Goal: Task Accomplishment & Management: Complete application form

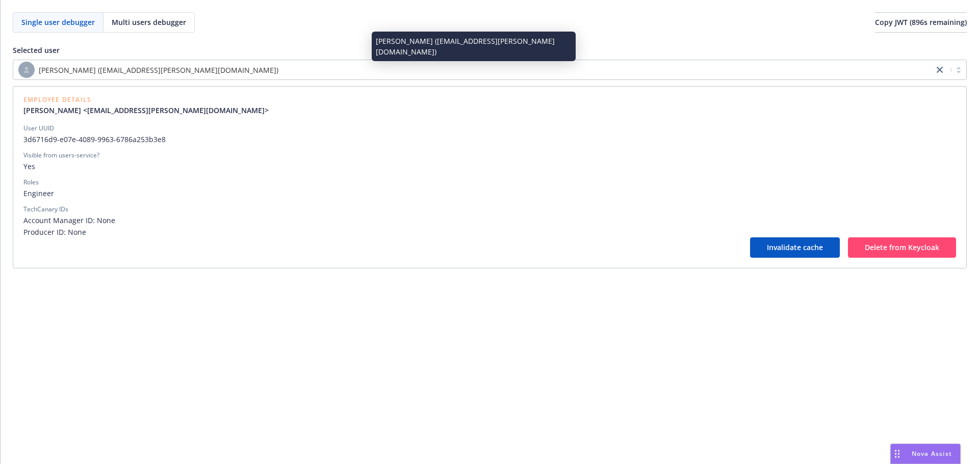
click at [604, 71] on div "[PERSON_NAME] ([EMAIL_ADDRESS][PERSON_NAME][DOMAIN_NAME])" at bounding box center [473, 70] width 910 height 16
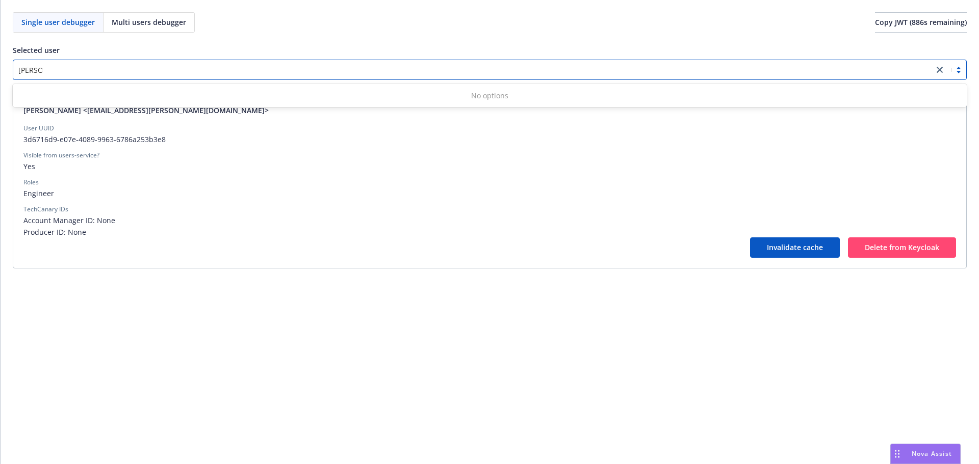
type input "[PERSON_NAME]"
click at [454, 360] on div "Single user debugger Multi users debugger Copy JWT ( 886 s remaining) Selected …" at bounding box center [490, 232] width 978 height 464
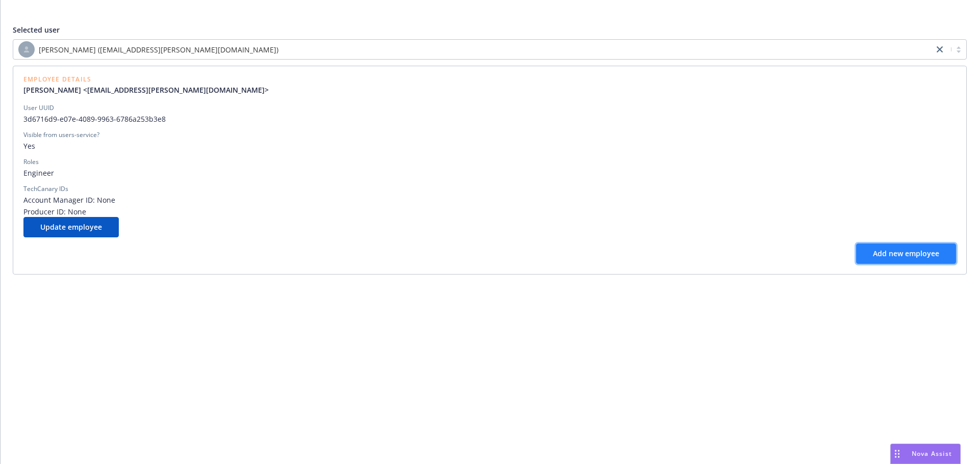
click at [902, 261] on button "Add new employee" at bounding box center [906, 254] width 100 height 20
select select "operations"
select select "full-time"
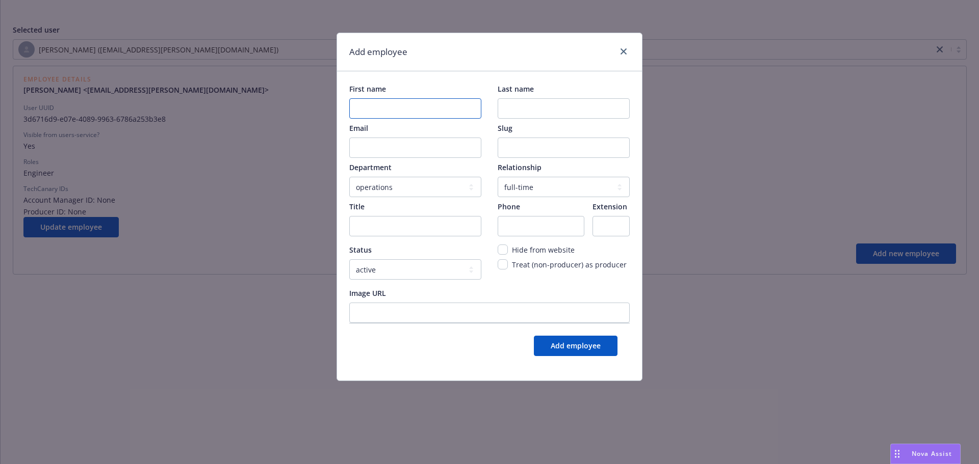
click at [455, 111] on name "First name" at bounding box center [415, 108] width 132 height 20
type name "Klye"
click at [432, 142] on input "Email" at bounding box center [415, 148] width 132 height 20
paste input "Kyle Malcom"
drag, startPoint x: 427, startPoint y: 150, endPoint x: 374, endPoint y: 153, distance: 52.6
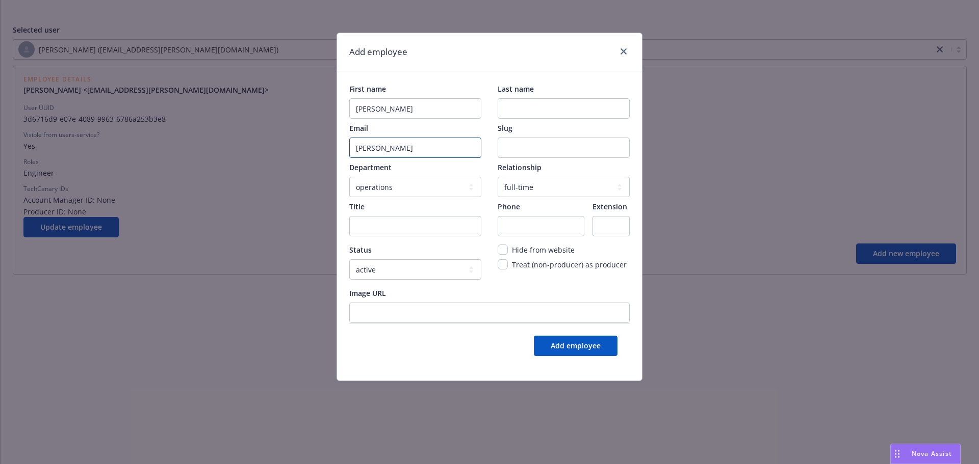
click at [374, 153] on input "Kyle Malcom" at bounding box center [415, 148] width 132 height 20
type input "Kyle Malcom"
click at [560, 110] on name "Last name" at bounding box center [564, 108] width 132 height 20
paste name "Malcom"
type name "Malcom"
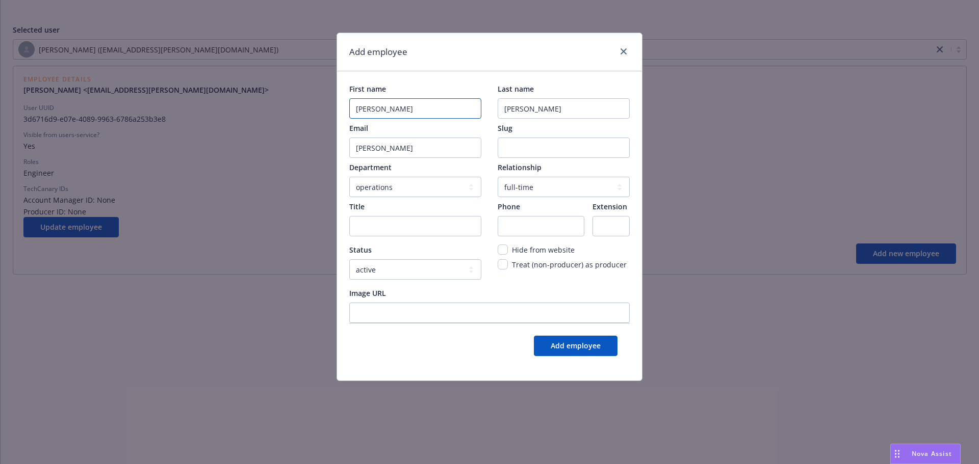
click at [360, 111] on name "Klye" at bounding box center [415, 108] width 132 height 20
type name "Kyle"
click at [489, 150] on div "Email Kyle Malcom Slug" at bounding box center [489, 140] width 280 height 35
click at [514, 150] on input "Slug" at bounding box center [564, 148] width 132 height 20
type input "klye-malcom"
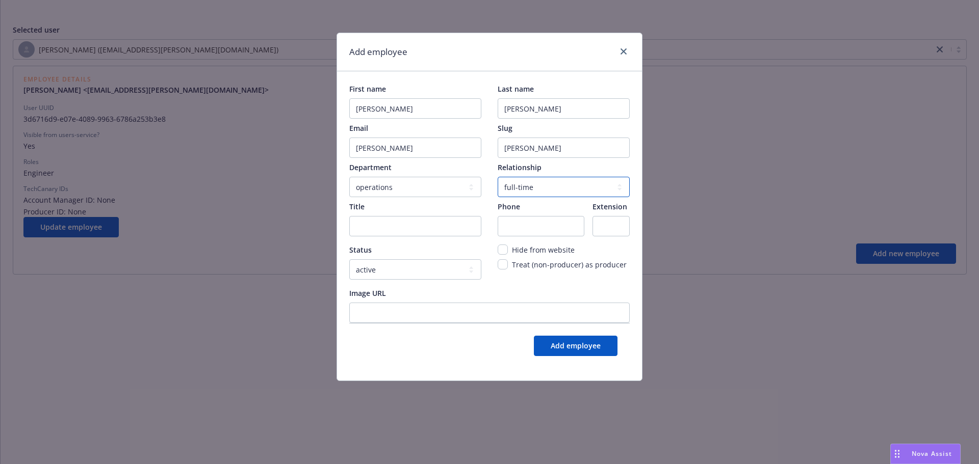
click at [509, 184] on select "-- select an option -- contractor full-time" at bounding box center [564, 187] width 132 height 20
click at [513, 251] on span "Hide from website" at bounding box center [543, 250] width 63 height 10
click at [508, 305] on URL "Image URL" at bounding box center [489, 313] width 280 height 20
click at [447, 147] on input "Kyle Malcom" at bounding box center [415, 148] width 132 height 20
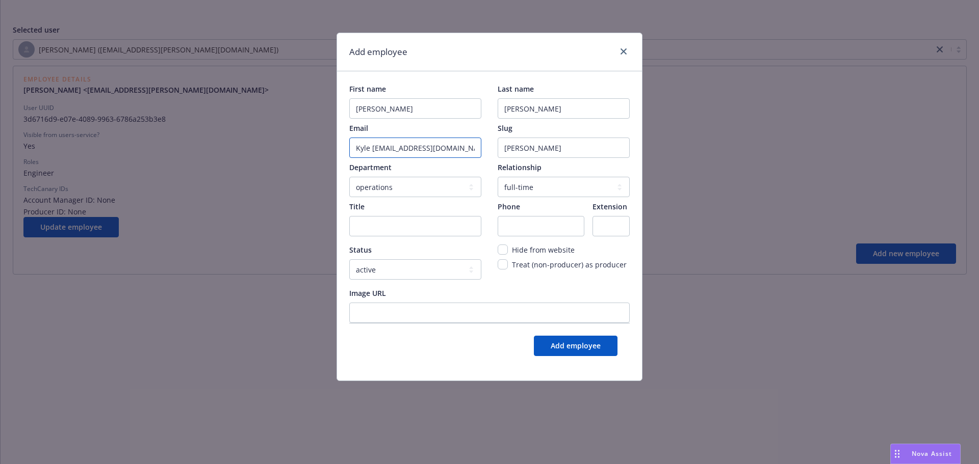
click at [361, 149] on input "Kyle Malcom@newfornt.com" at bounding box center [415, 148] width 132 height 20
type input "kyle.malcom@newfornt.com"
drag, startPoint x: 446, startPoint y: 248, endPoint x: 502, endPoint y: 376, distance: 139.3
click at [502, 376] on div "First name Kyle Last name Malcom Email kyle.malcom@newfornt.com Slug klye-malco…" at bounding box center [489, 225] width 305 height 309
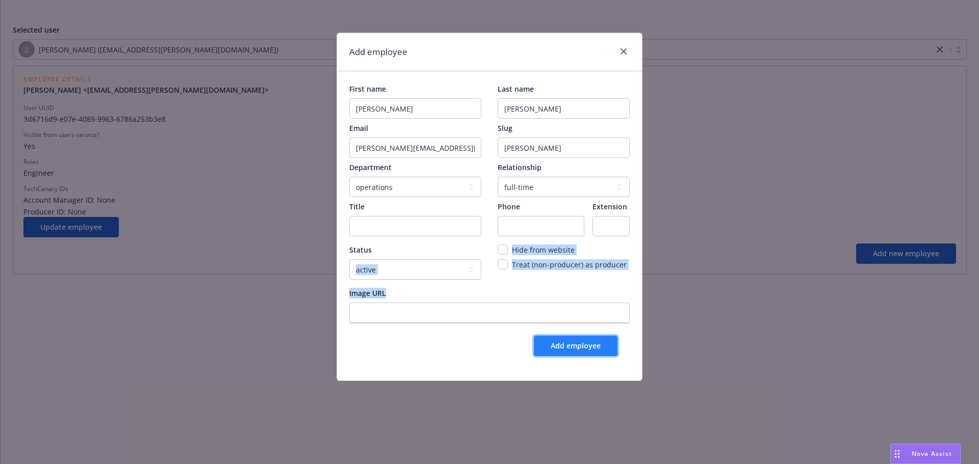
click at [549, 351] on button "Add employee" at bounding box center [576, 346] width 84 height 20
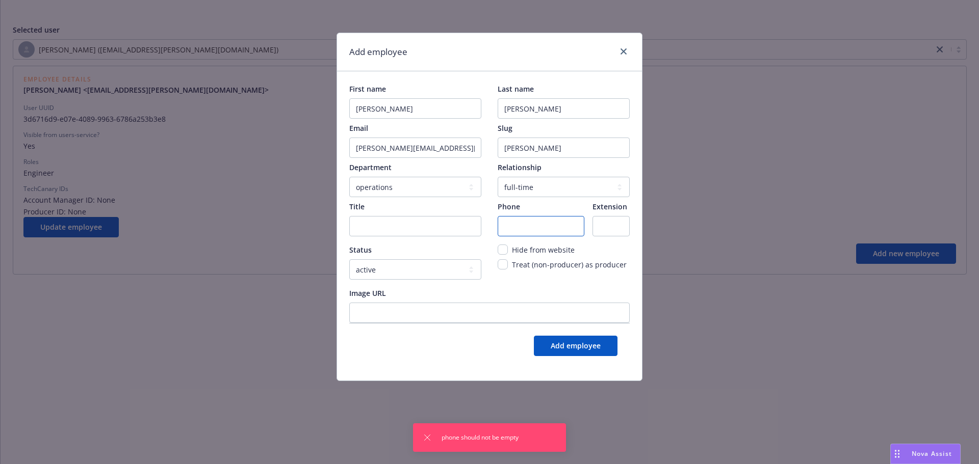
click at [544, 228] on input "Phone" at bounding box center [541, 226] width 87 height 20
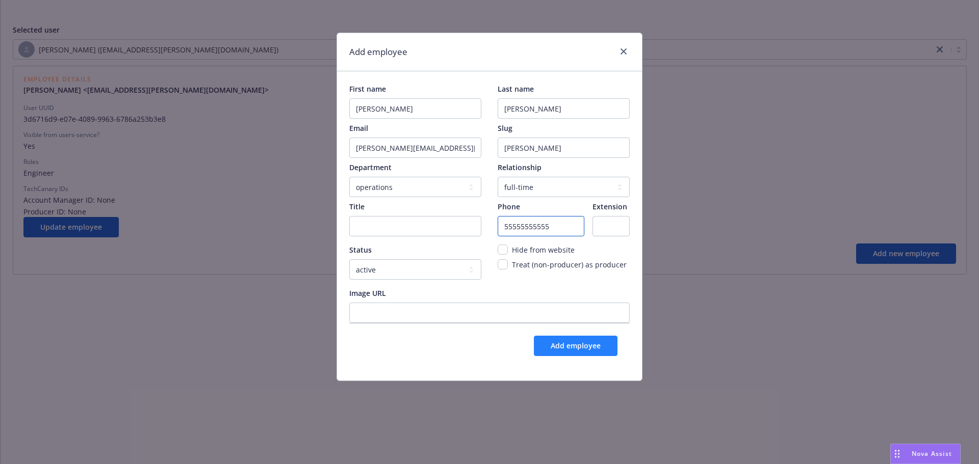
type input "55555555555"
click at [573, 346] on span "Add employee" at bounding box center [576, 346] width 50 height 10
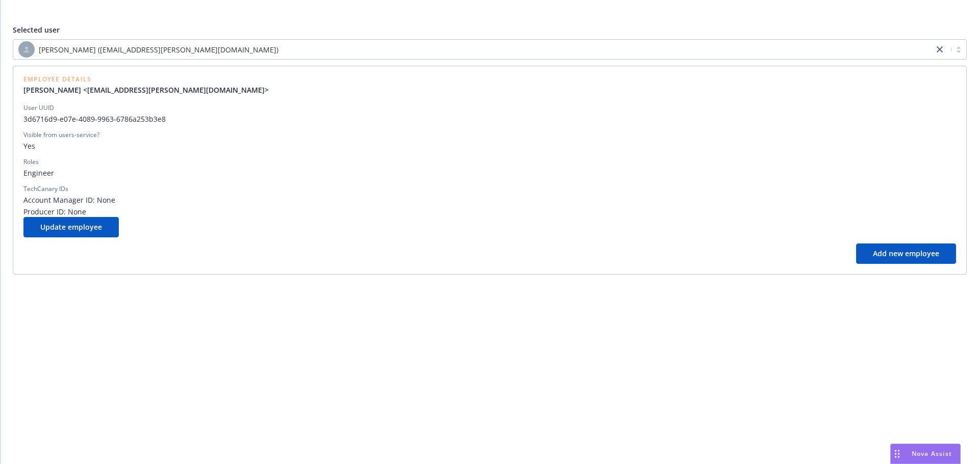
click at [172, 11] on div "Selected user Rich Jenkins (rich.jenkins@newfront.com) Employee Details Rich Je…" at bounding box center [490, 143] width 978 height 287
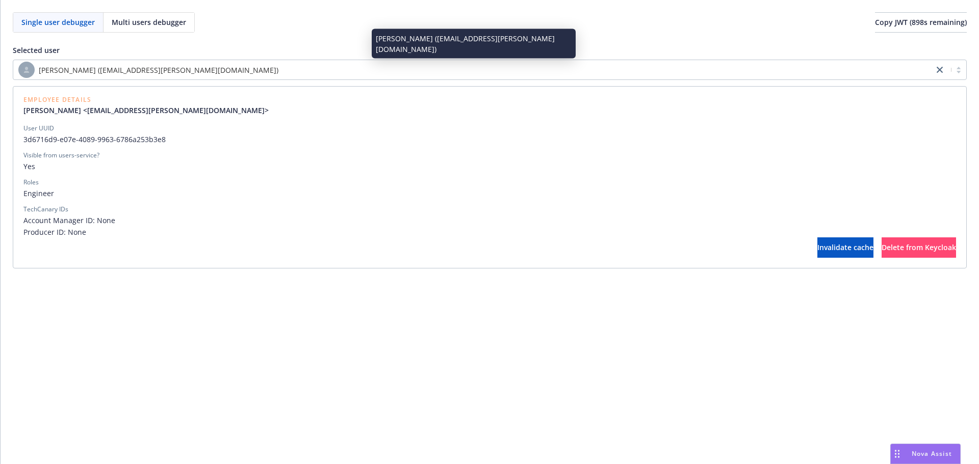
click at [424, 70] on div "[PERSON_NAME] ([EMAIL_ADDRESS][PERSON_NAME][DOMAIN_NAME])" at bounding box center [473, 70] width 910 height 16
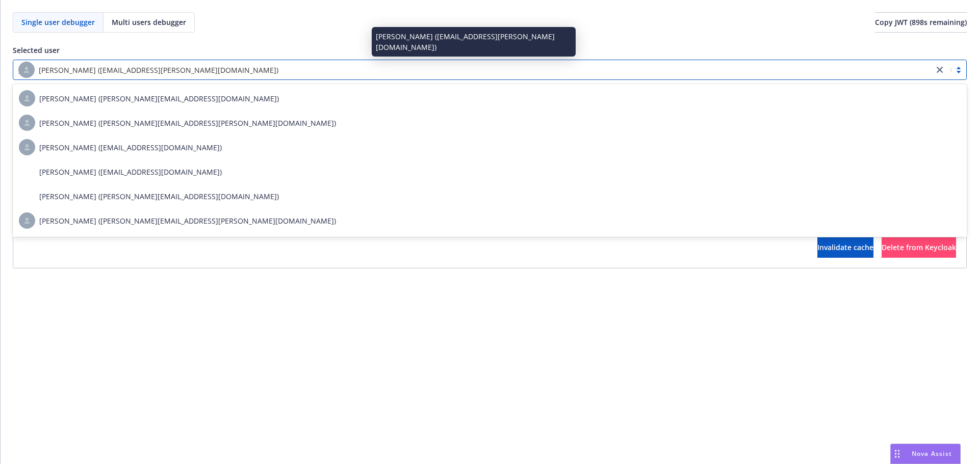
type input "[PERSON_NAME]"
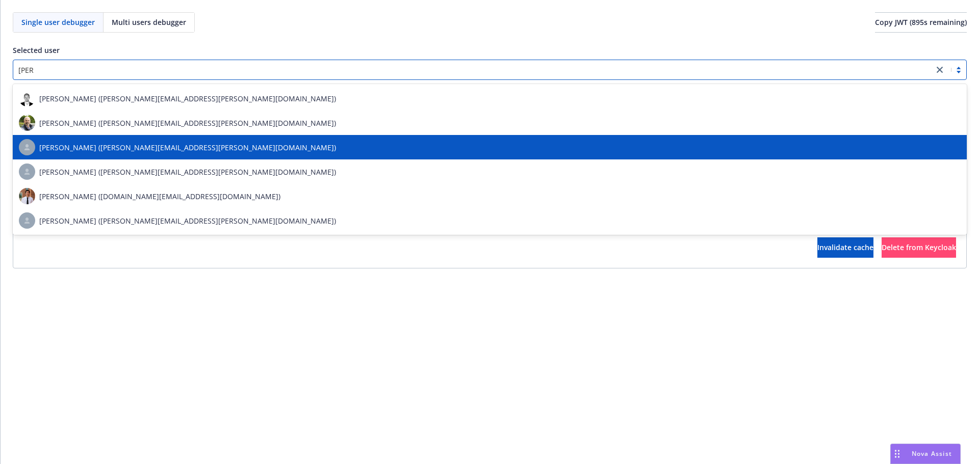
click at [327, 147] on div "[PERSON_NAME] ([PERSON_NAME][EMAIL_ADDRESS][PERSON_NAME][DOMAIN_NAME])" at bounding box center [490, 147] width 942 height 16
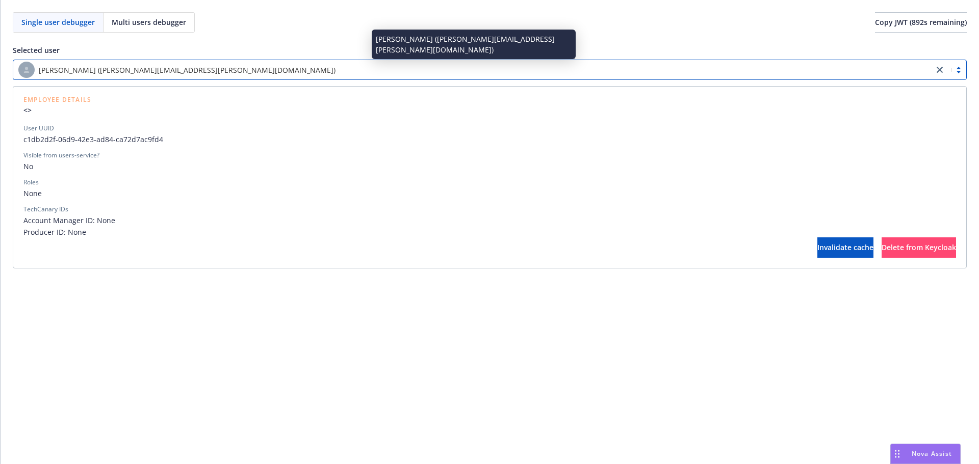
click at [267, 66] on div "[PERSON_NAME] ([PERSON_NAME][EMAIL_ADDRESS][PERSON_NAME][DOMAIN_NAME])" at bounding box center [473, 70] width 910 height 16
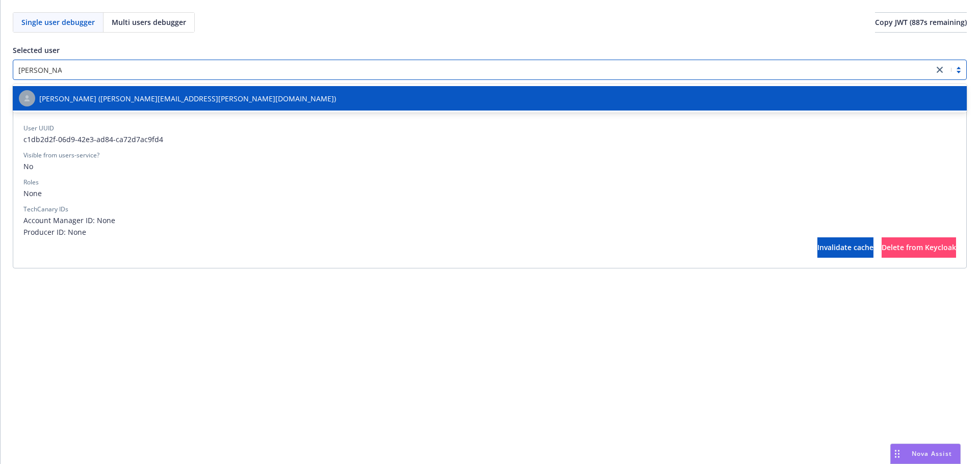
type input "[PERSON_NAME]"
click at [253, 92] on div "[PERSON_NAME] ([PERSON_NAME][EMAIL_ADDRESS][PERSON_NAME][DOMAIN_NAME])" at bounding box center [490, 98] width 942 height 16
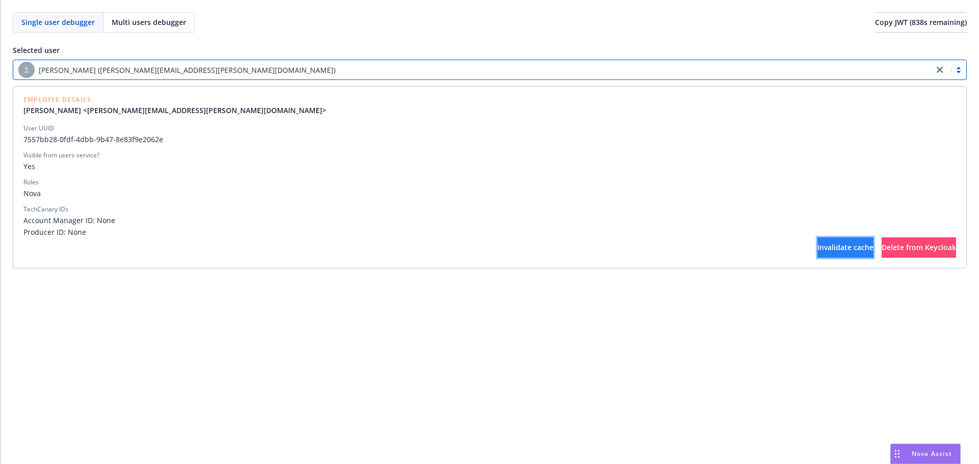
click at [817, 251] on span "Invalidate cache" at bounding box center [845, 248] width 56 height 10
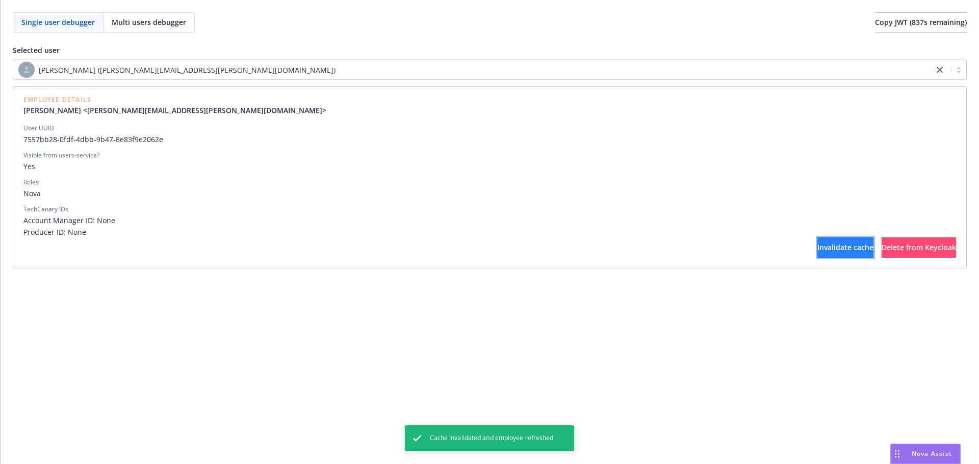
click at [817, 251] on span "Invalidate cache" at bounding box center [845, 248] width 56 height 10
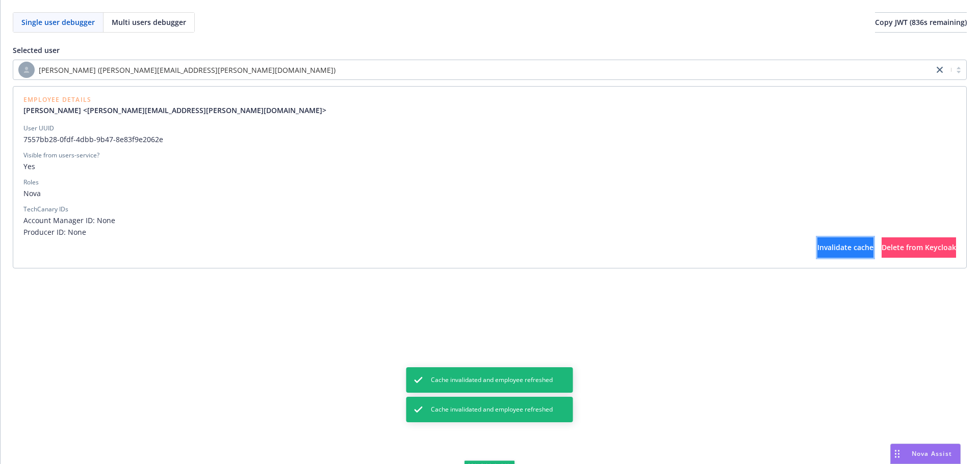
click at [817, 251] on span "Invalidate cache" at bounding box center [845, 248] width 56 height 10
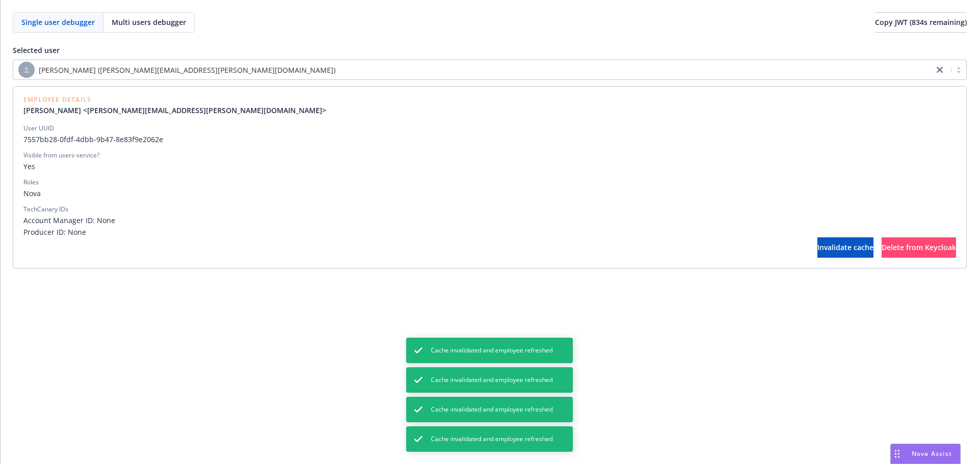
click at [374, 75] on div "[PERSON_NAME] ([PERSON_NAME][EMAIL_ADDRESS][PERSON_NAME][DOMAIN_NAME])" at bounding box center [473, 70] width 910 height 16
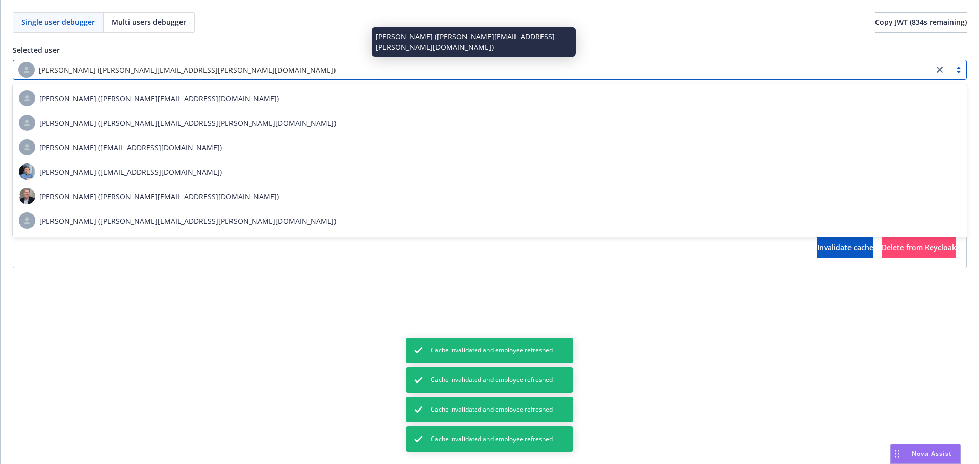
click at [374, 75] on div "[PERSON_NAME] ([PERSON_NAME][EMAIL_ADDRESS][PERSON_NAME][DOMAIN_NAME])" at bounding box center [473, 70] width 910 height 16
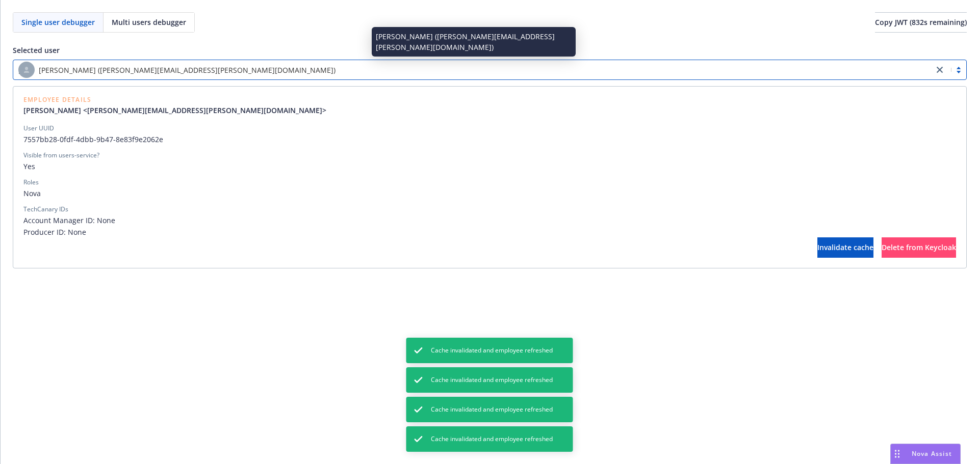
type input "[PERSON_NAME]"
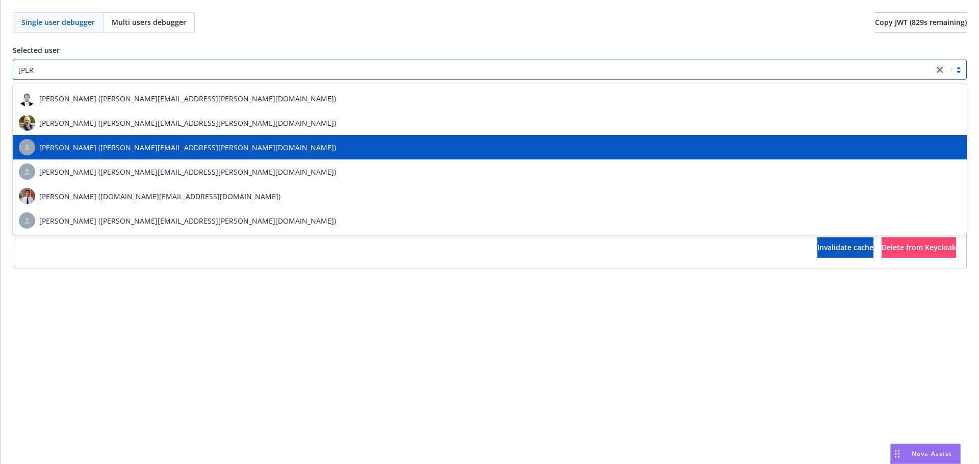
click at [325, 139] on div "Kyle Malcom (kyle.malcom@newfornt.com)" at bounding box center [490, 147] width 942 height 16
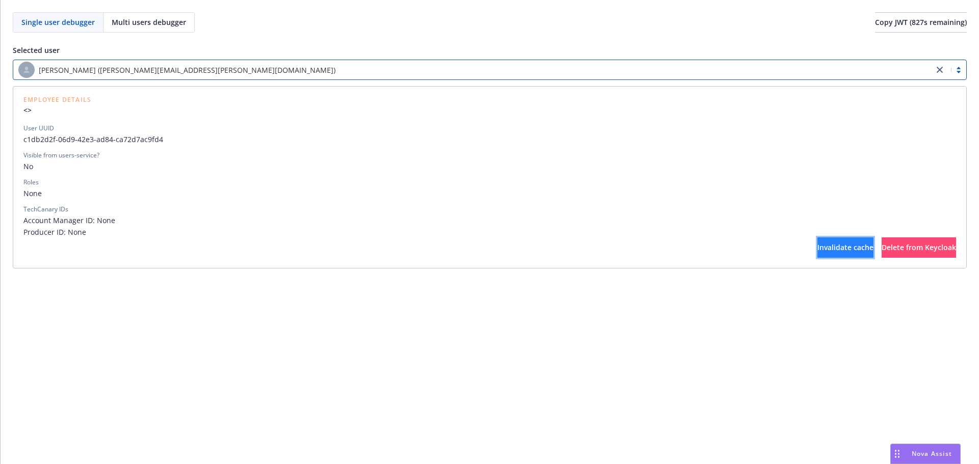
click at [817, 243] on button "Invalidate cache" at bounding box center [845, 248] width 56 height 20
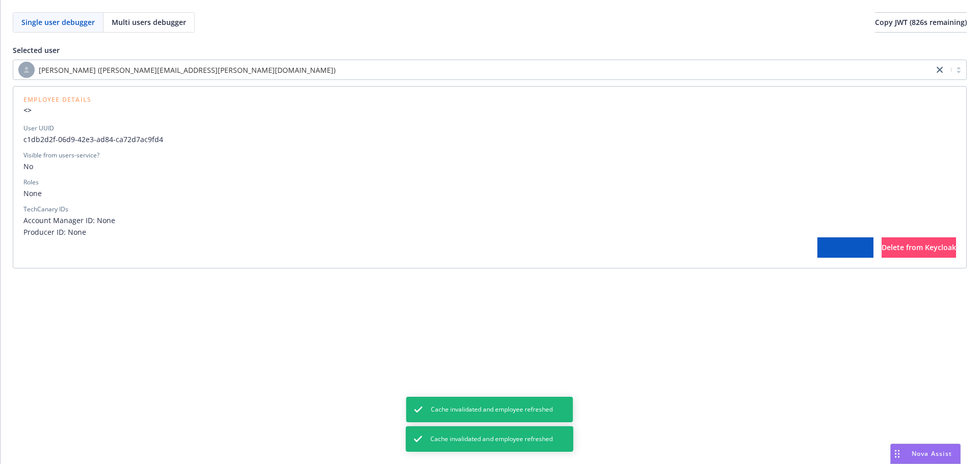
click at [817, 243] on button "Invalidate cache" at bounding box center [845, 248] width 56 height 20
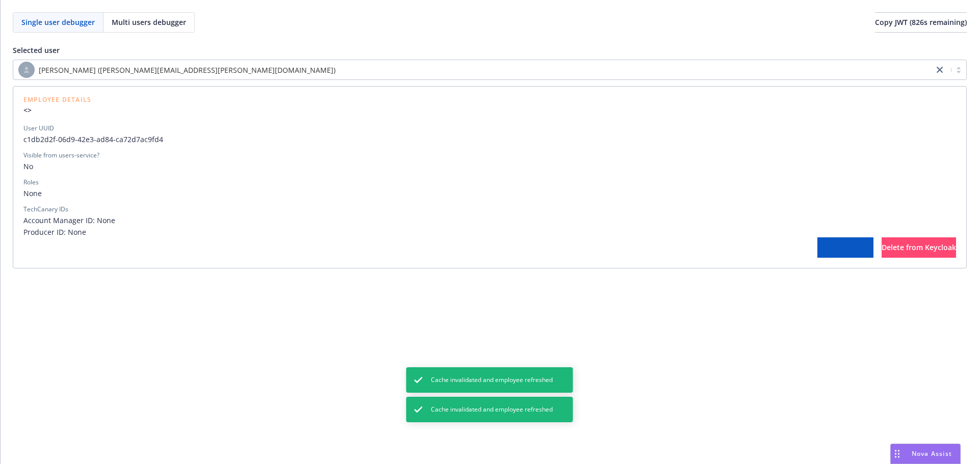
click at [817, 243] on button "Invalidate cache" at bounding box center [845, 248] width 56 height 20
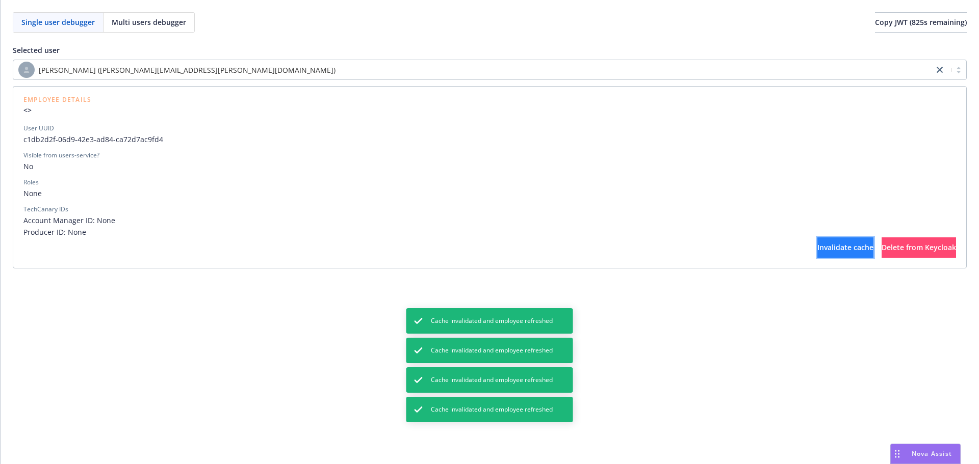
click at [817, 243] on button "Invalidate cache" at bounding box center [845, 248] width 56 height 20
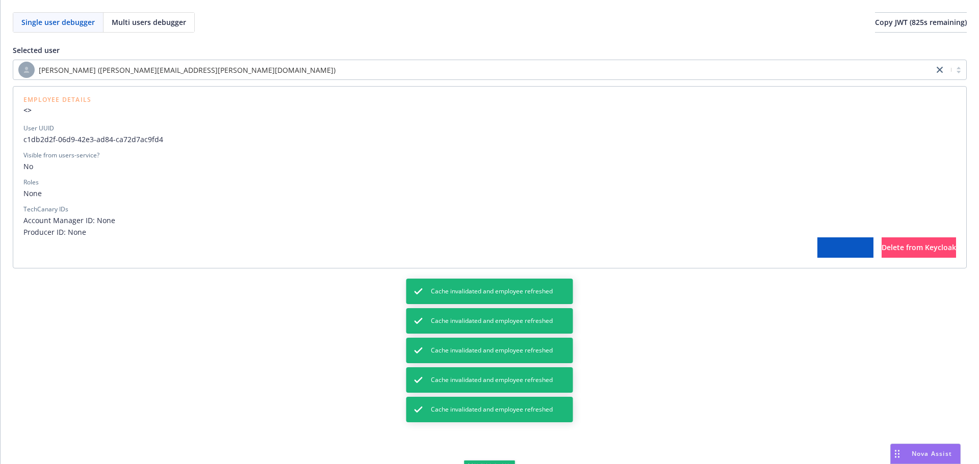
click at [817, 243] on button "Invalidate cache" at bounding box center [845, 248] width 56 height 20
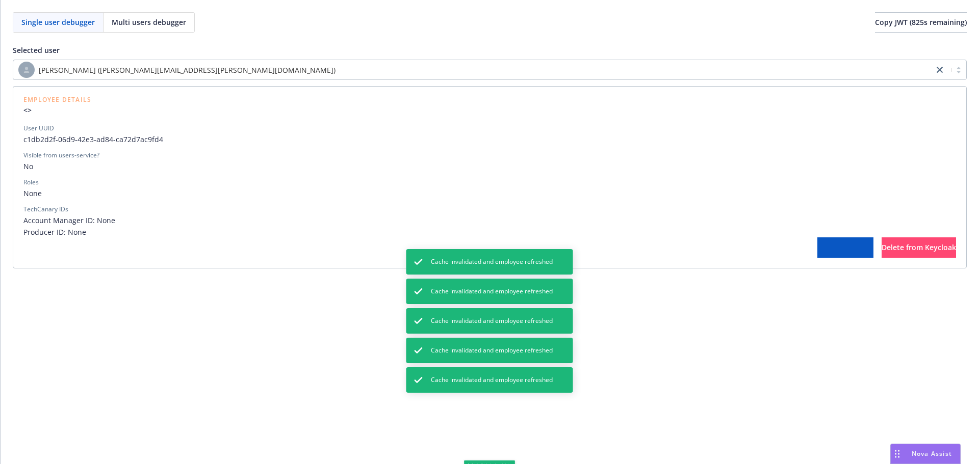
click at [817, 243] on button "Invalidate cache" at bounding box center [845, 248] width 56 height 20
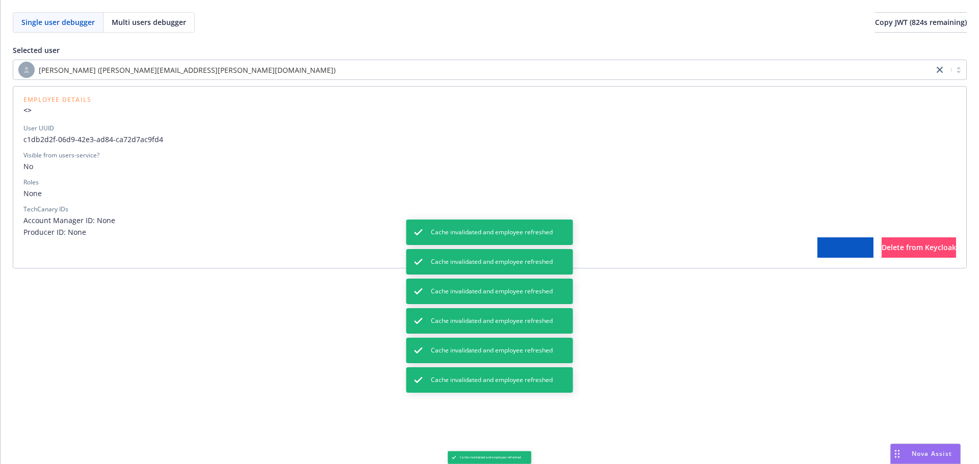
click at [817, 243] on button "Invalidate cache" at bounding box center [845, 248] width 56 height 20
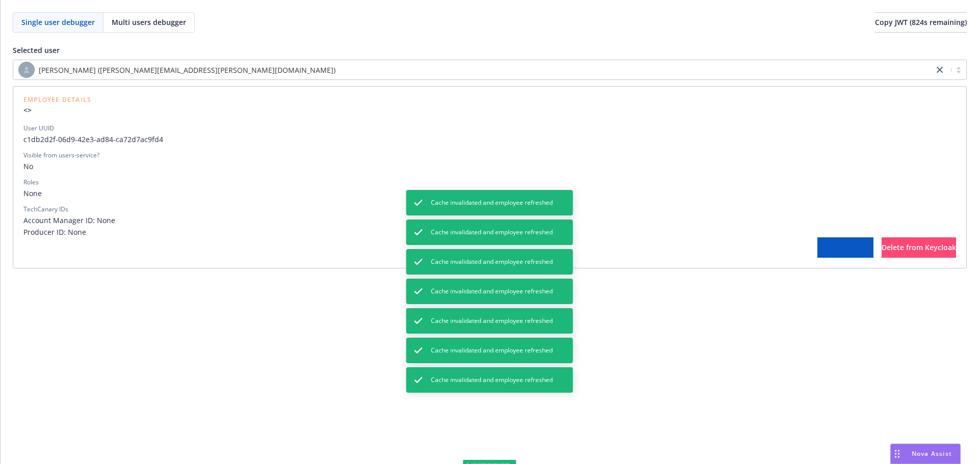
click at [817, 243] on button "Invalidate cache" at bounding box center [845, 248] width 56 height 20
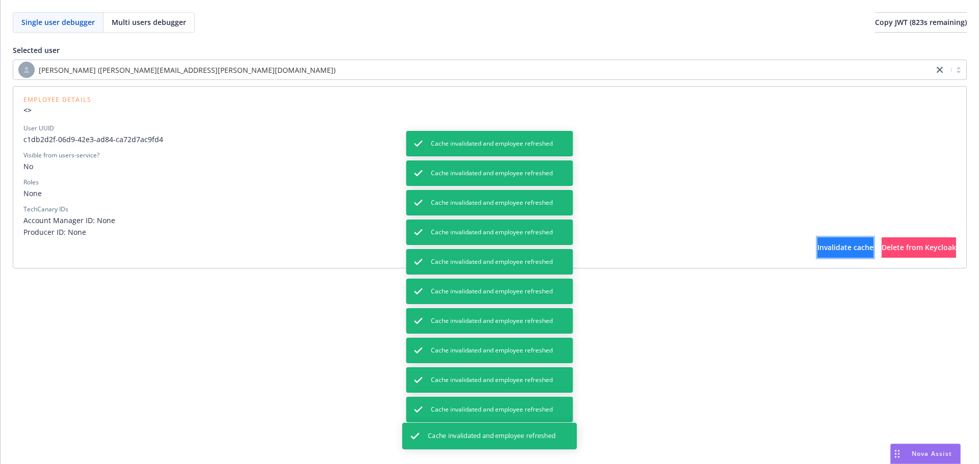
click at [817, 243] on button "Invalidate cache" at bounding box center [845, 248] width 56 height 20
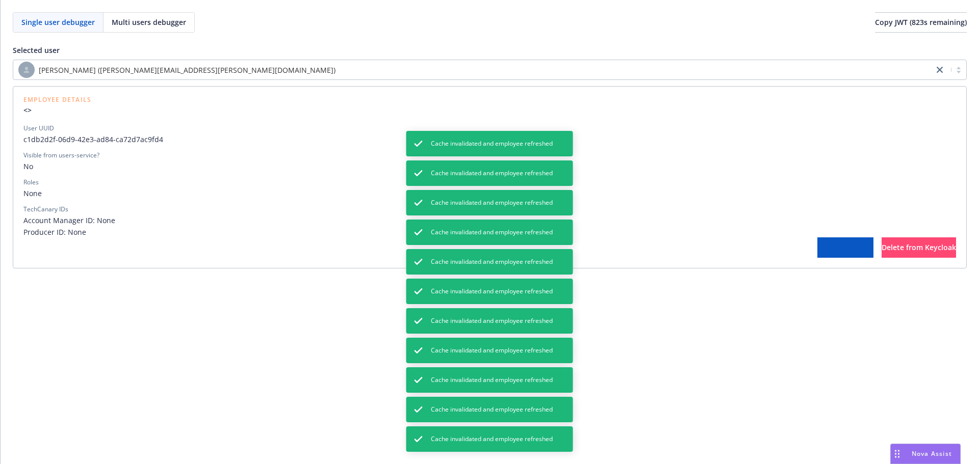
click at [817, 243] on button "Invalidate cache" at bounding box center [845, 248] width 56 height 20
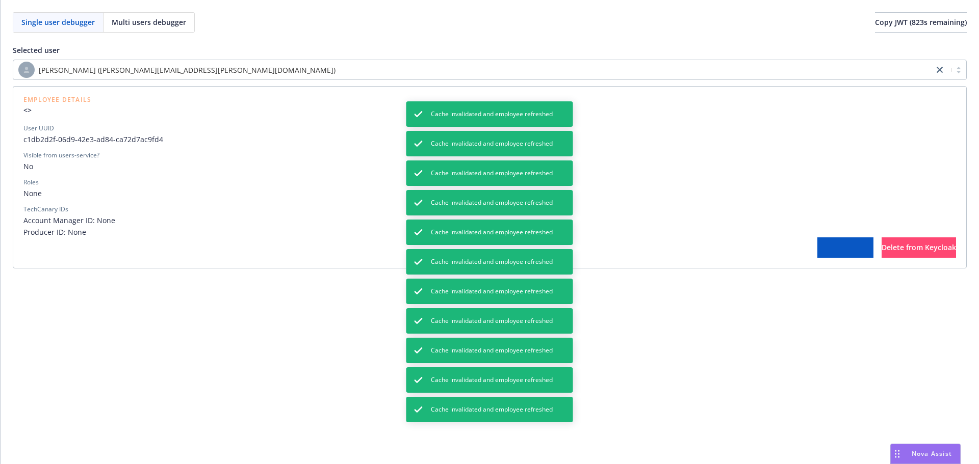
click at [817, 243] on button "Invalidate cache" at bounding box center [845, 248] width 56 height 20
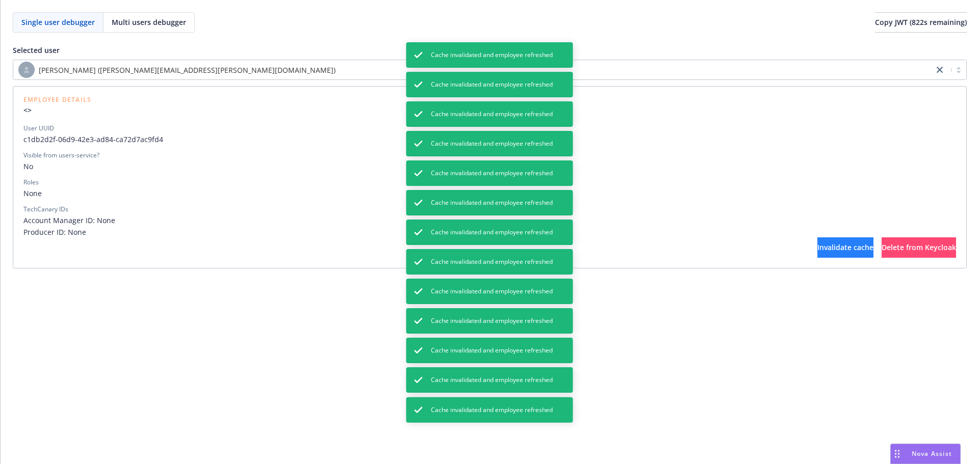
click at [817, 243] on button "Invalidate cache" at bounding box center [845, 248] width 56 height 20
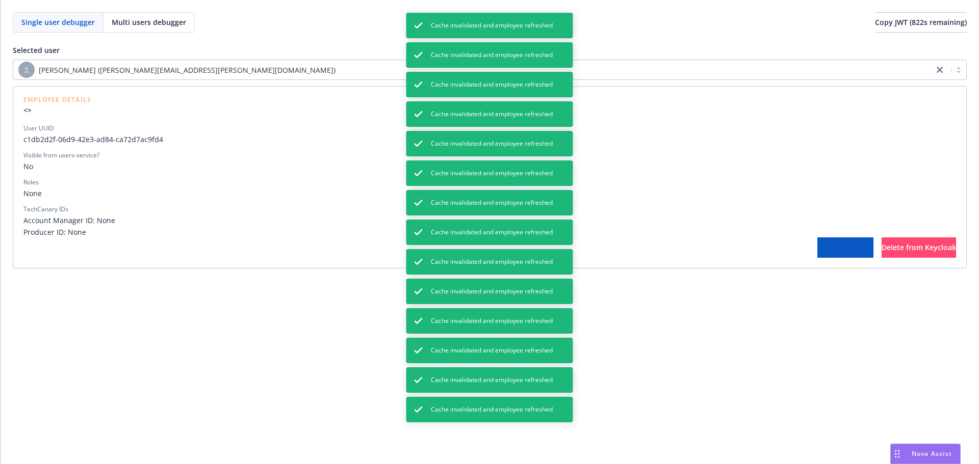
click at [817, 243] on button "Invalidate cache" at bounding box center [845, 248] width 56 height 20
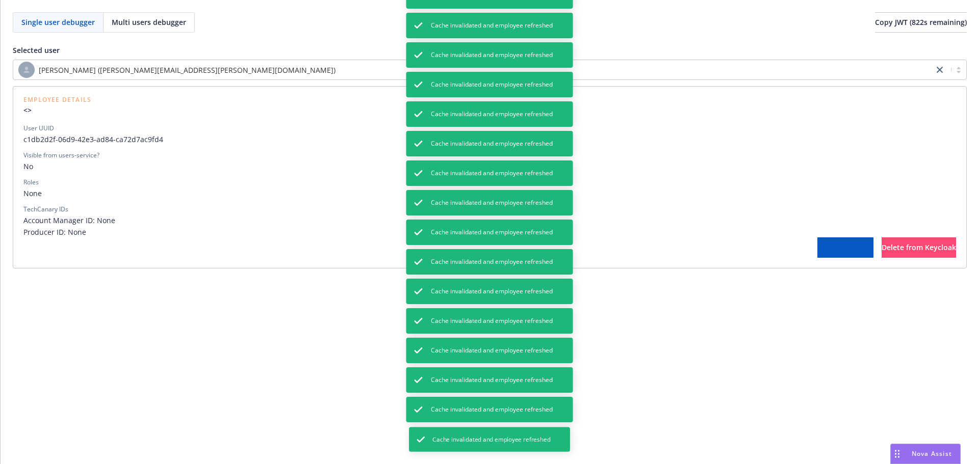
click at [817, 243] on button "Invalidate cache" at bounding box center [845, 248] width 56 height 20
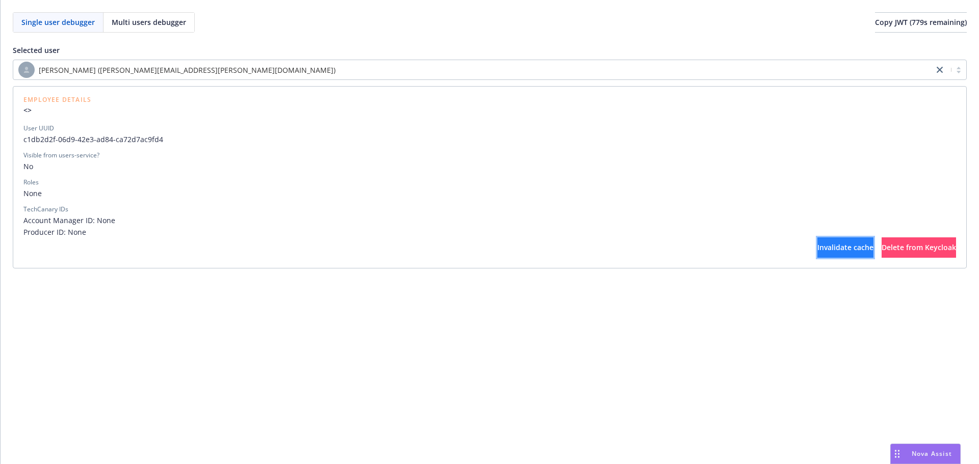
click at [817, 254] on button "Invalidate cache" at bounding box center [845, 248] width 56 height 20
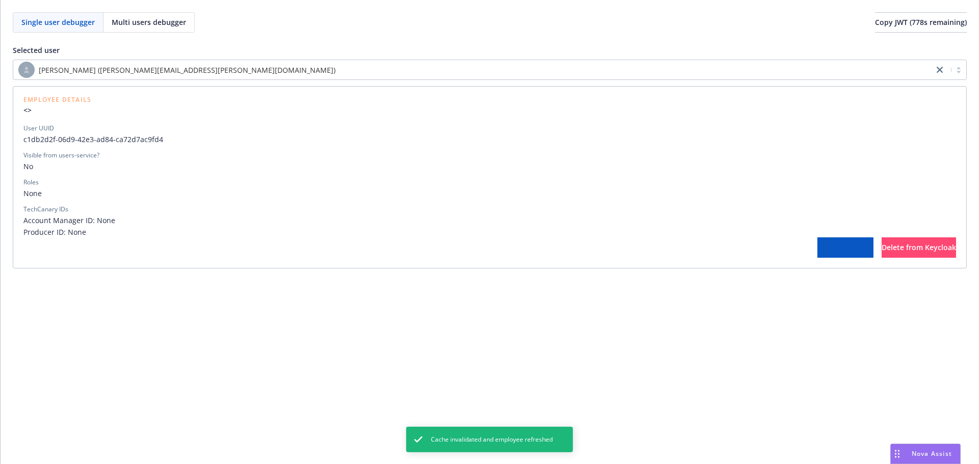
click at [817, 254] on button "Invalidate cache" at bounding box center [845, 248] width 56 height 20
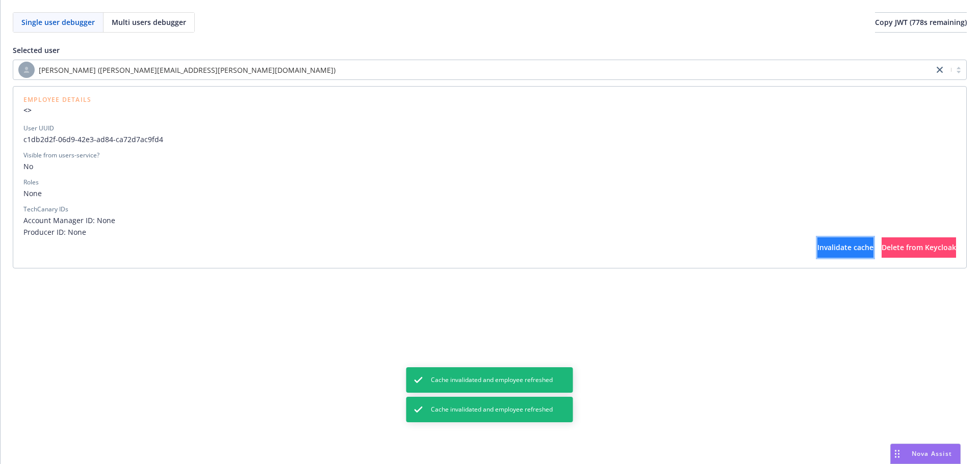
click at [817, 254] on button "Invalidate cache" at bounding box center [845, 248] width 56 height 20
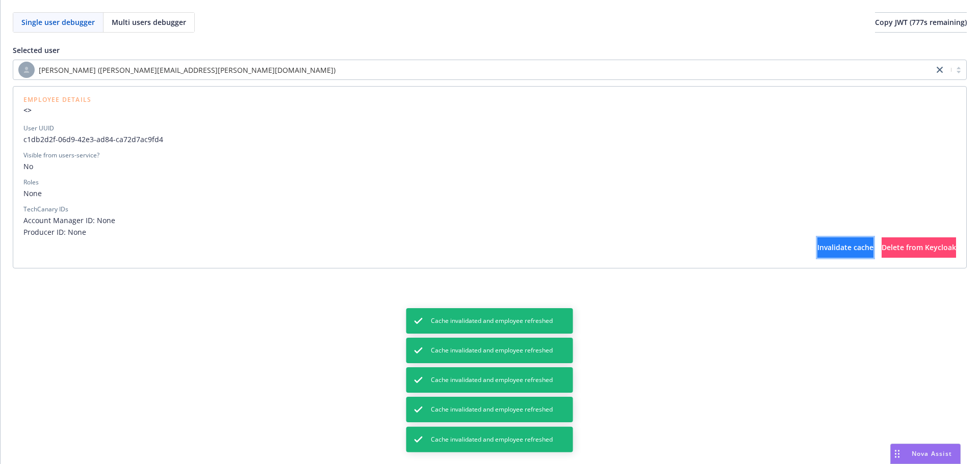
click at [817, 254] on button "Invalidate cache" at bounding box center [845, 248] width 56 height 20
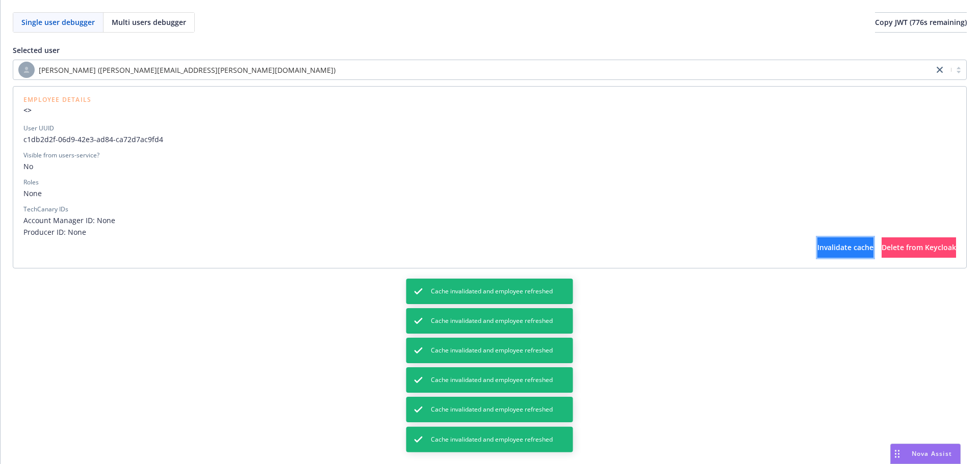
click at [817, 254] on button "Invalidate cache" at bounding box center [845, 248] width 56 height 20
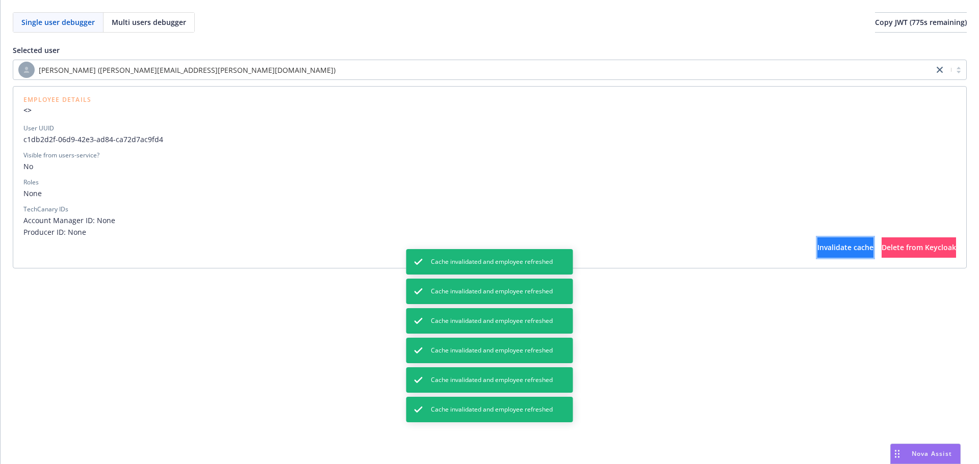
click at [817, 254] on button "Invalidate cache" at bounding box center [845, 248] width 56 height 20
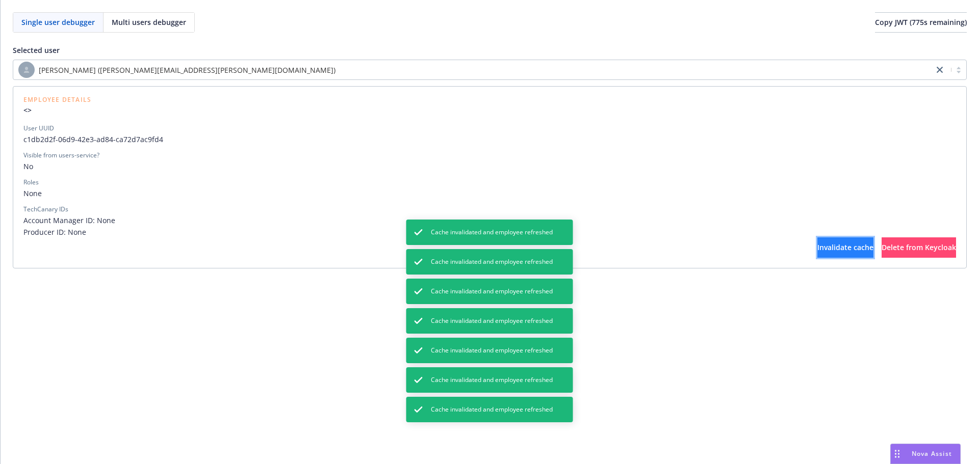
click at [817, 254] on button "Invalidate cache" at bounding box center [845, 248] width 56 height 20
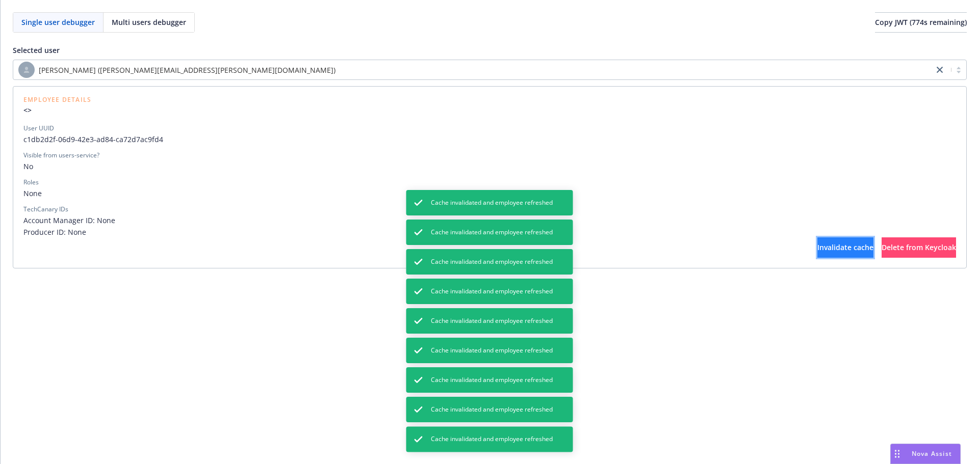
click at [817, 254] on button "Invalidate cache" at bounding box center [845, 248] width 56 height 20
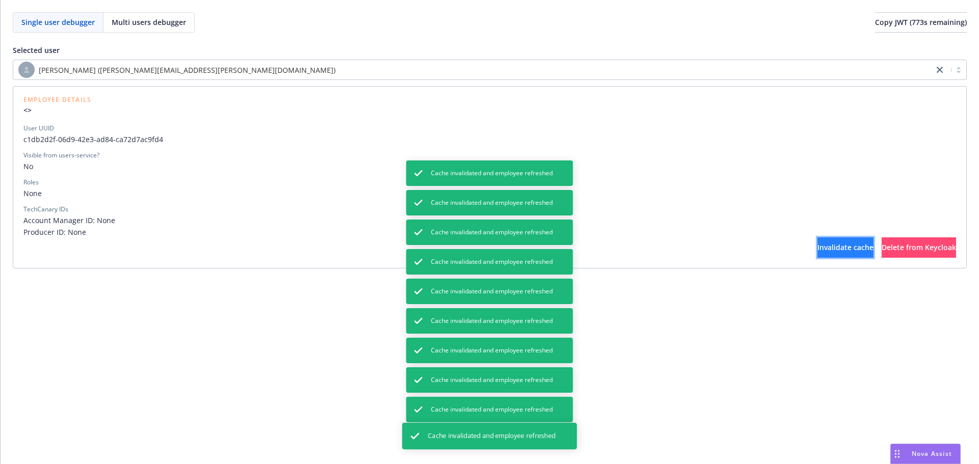
click at [817, 254] on button "Invalidate cache" at bounding box center [845, 248] width 56 height 20
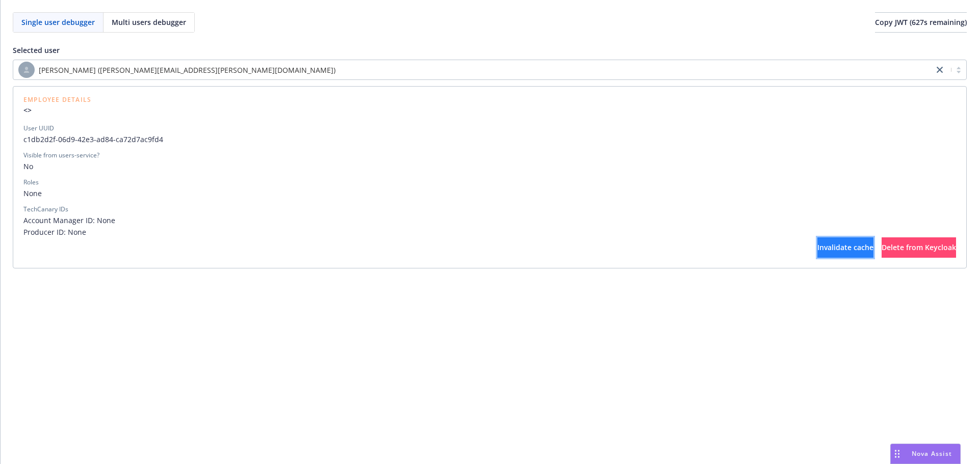
click at [817, 249] on span "Invalidate cache" at bounding box center [845, 248] width 56 height 10
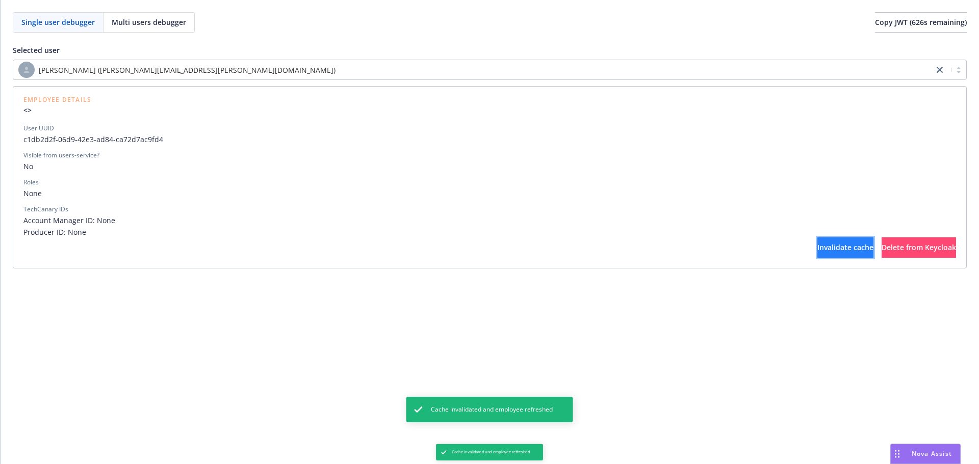
click at [817, 249] on span "Invalidate cache" at bounding box center [845, 248] width 56 height 10
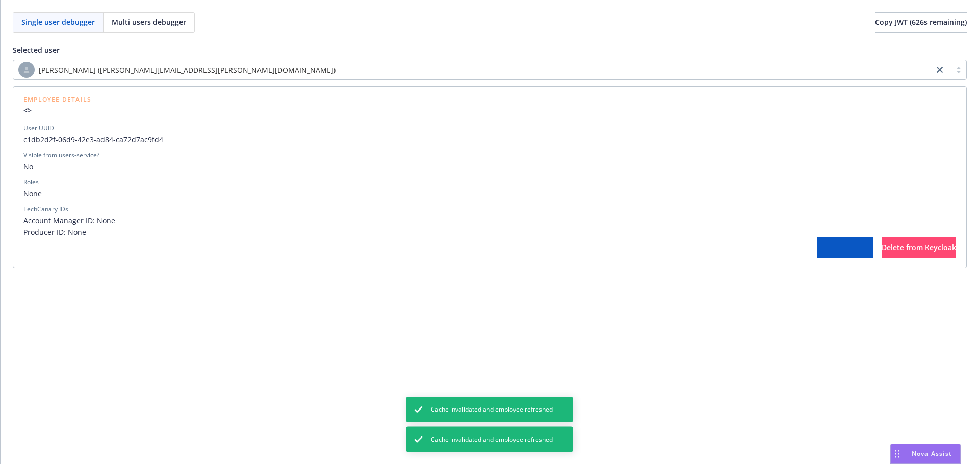
click at [817, 249] on span "Invalidate cache" at bounding box center [845, 248] width 56 height 10
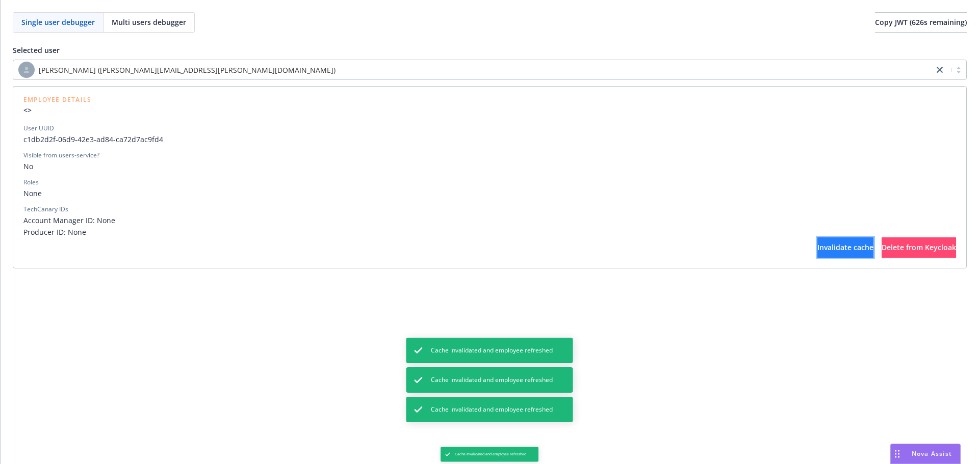
click at [817, 249] on span "Invalidate cache" at bounding box center [845, 248] width 56 height 10
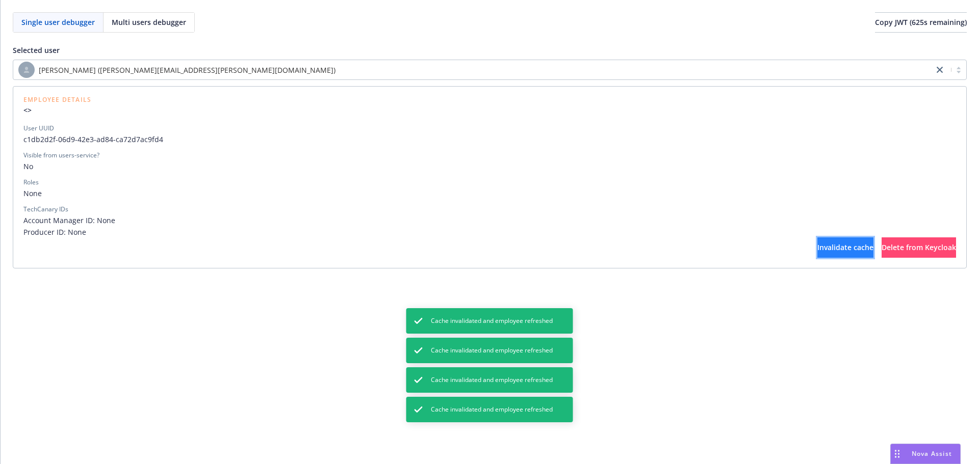
click at [817, 249] on span "Invalidate cache" at bounding box center [845, 248] width 56 height 10
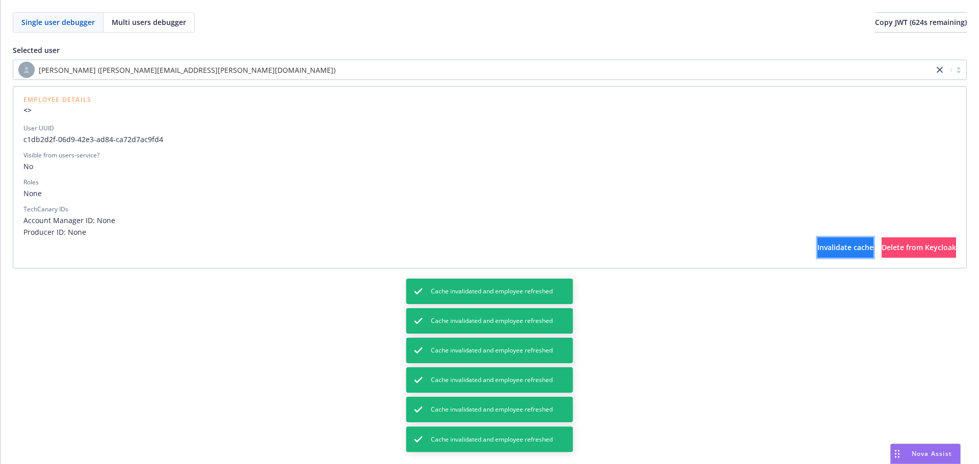
click at [817, 249] on span "Invalidate cache" at bounding box center [845, 248] width 56 height 10
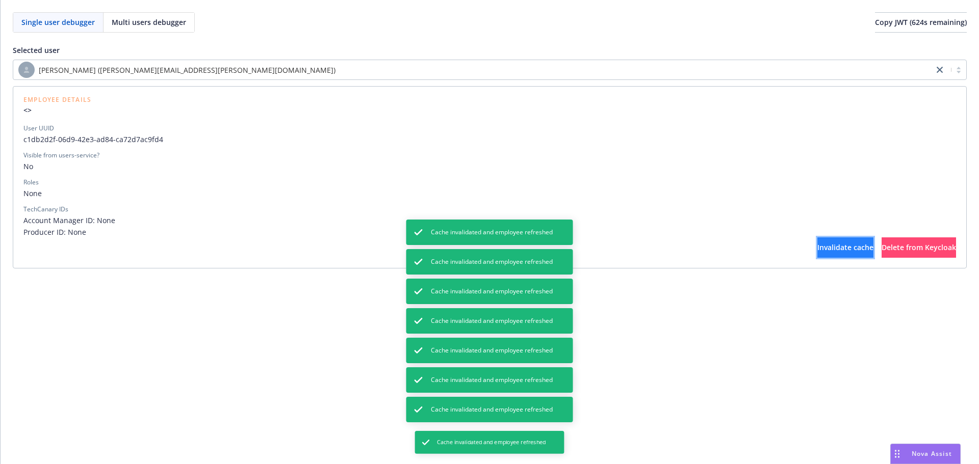
click at [817, 249] on span "Invalidate cache" at bounding box center [845, 248] width 56 height 10
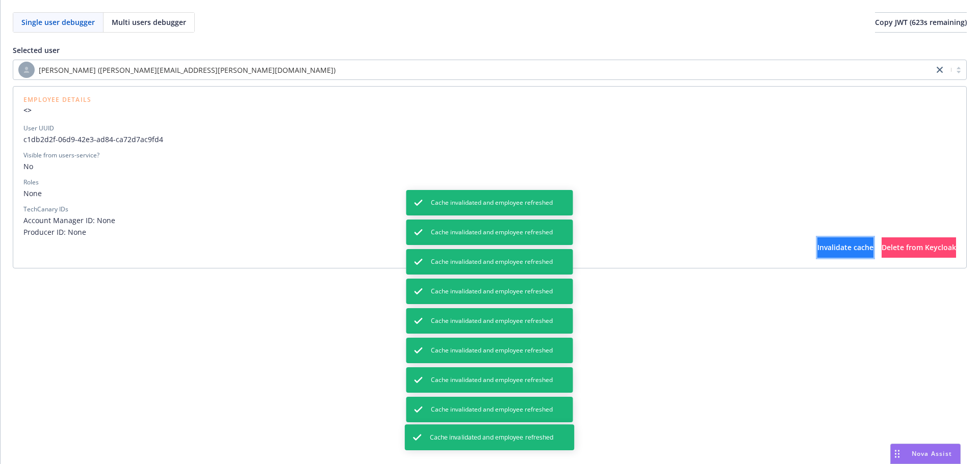
click at [817, 249] on span "Invalidate cache" at bounding box center [845, 248] width 56 height 10
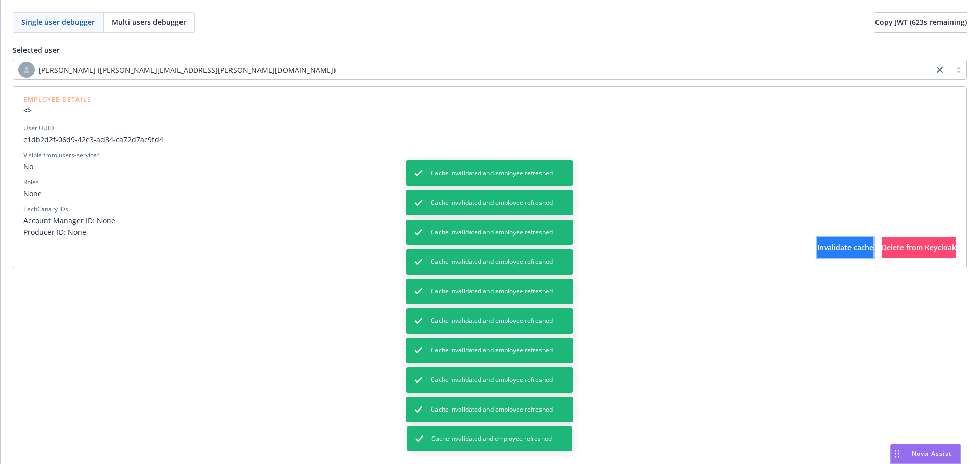
click at [817, 249] on span "Invalidate cache" at bounding box center [845, 248] width 56 height 10
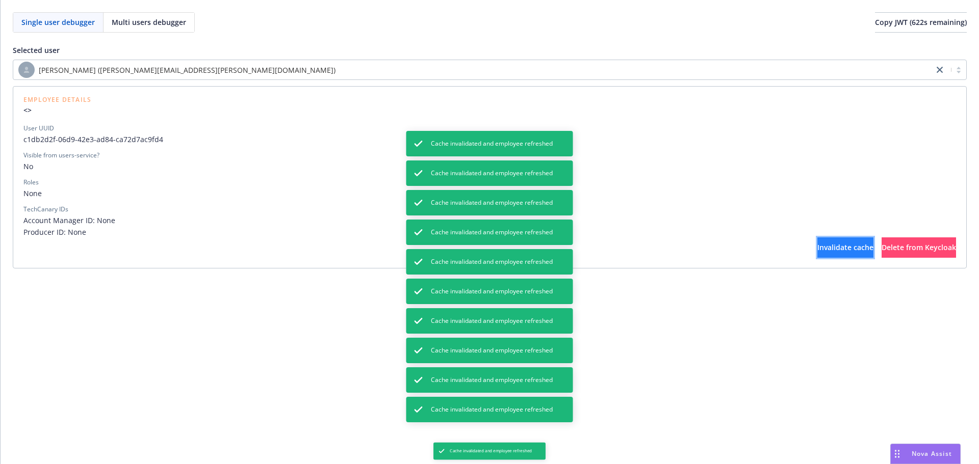
click at [817, 249] on span "Invalidate cache" at bounding box center [845, 248] width 56 height 10
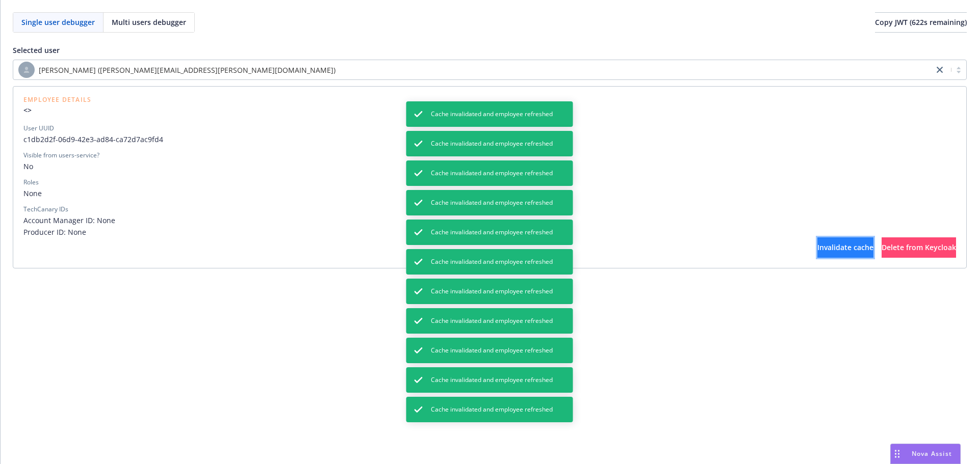
click at [817, 249] on span "Invalidate cache" at bounding box center [845, 248] width 56 height 10
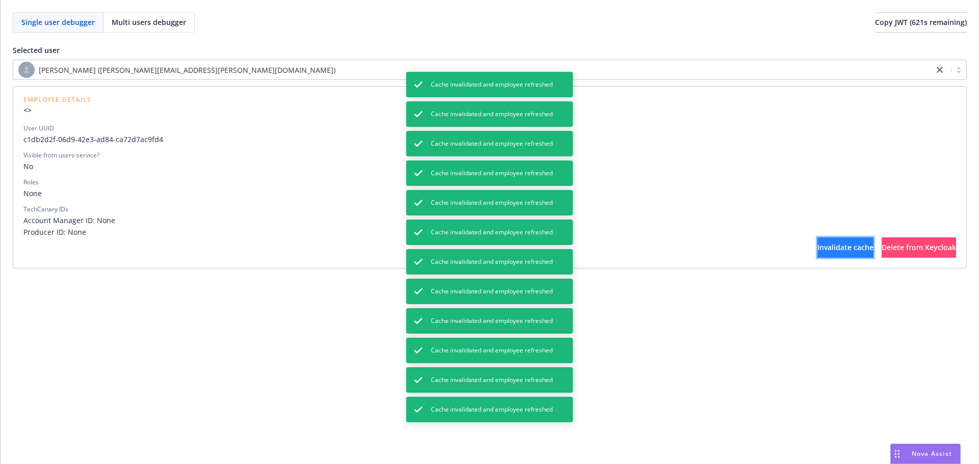
click at [817, 249] on span "Invalidate cache" at bounding box center [845, 248] width 56 height 10
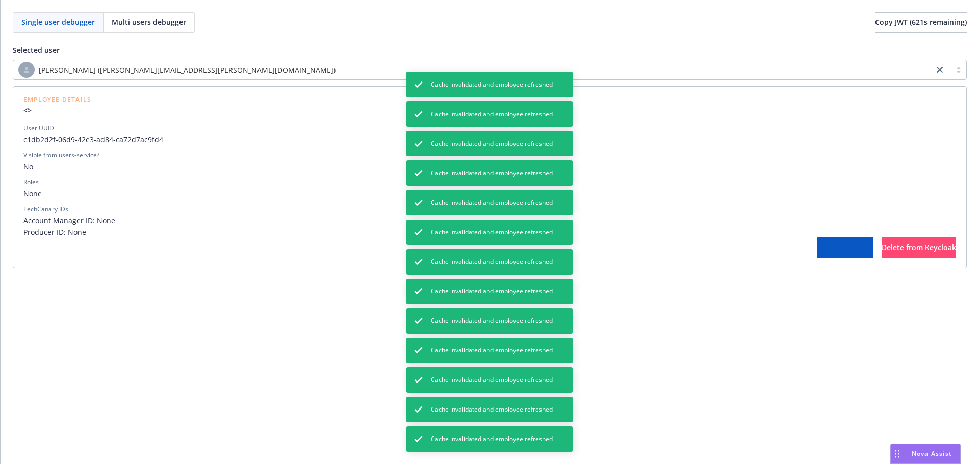
click at [817, 249] on span "Invalidate cache" at bounding box center [845, 248] width 56 height 10
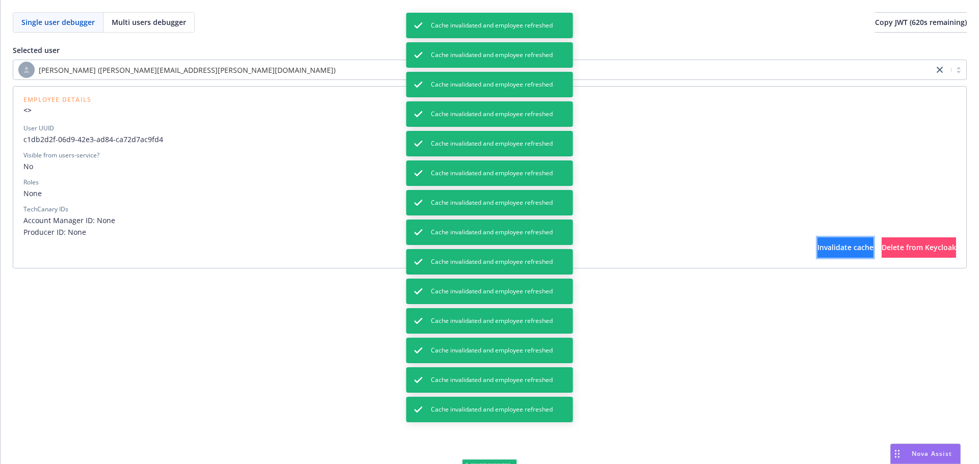
click at [817, 249] on span "Invalidate cache" at bounding box center [845, 248] width 56 height 10
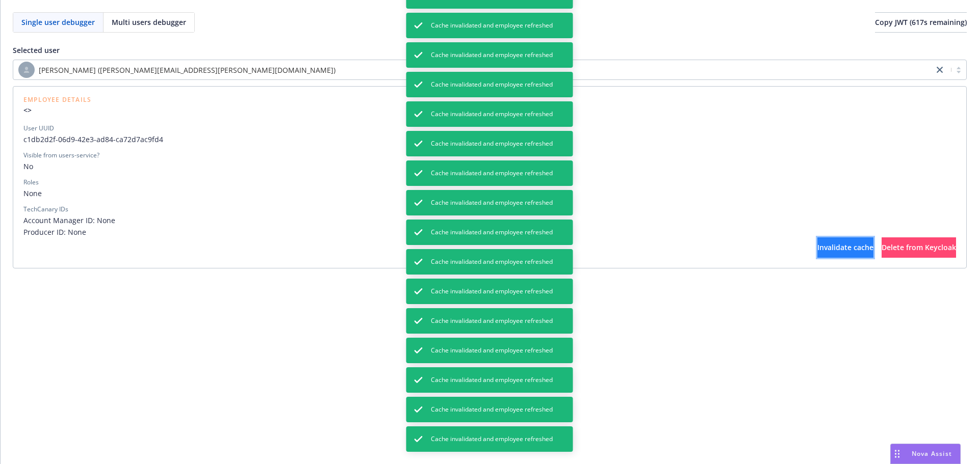
click at [817, 249] on span "Invalidate cache" at bounding box center [845, 248] width 56 height 10
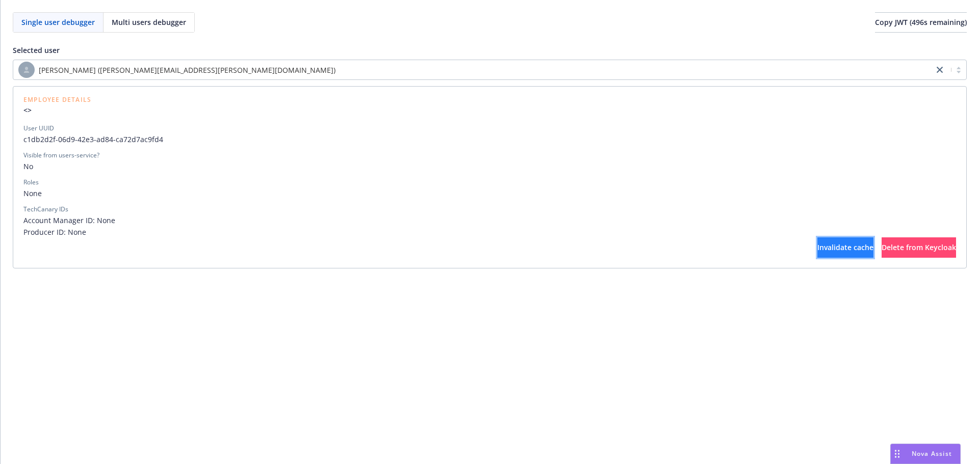
click at [817, 244] on span "Invalidate cache" at bounding box center [845, 248] width 56 height 10
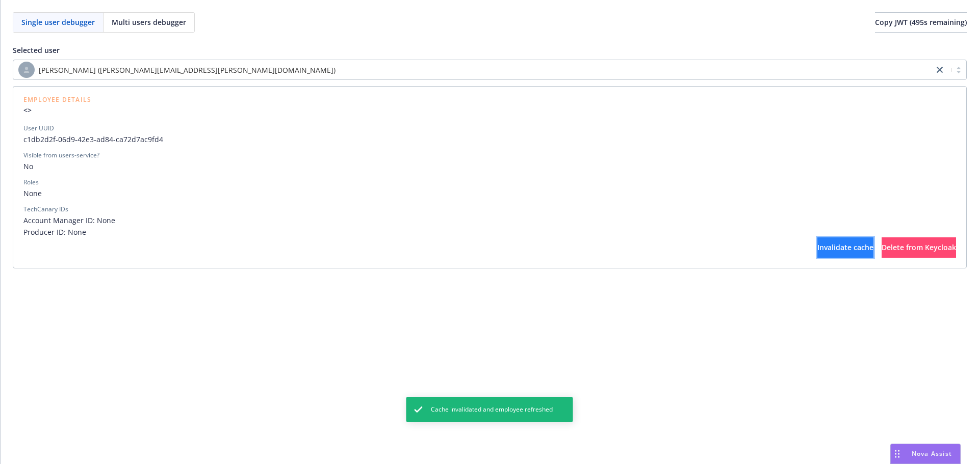
click at [817, 244] on span "Invalidate cache" at bounding box center [845, 248] width 56 height 10
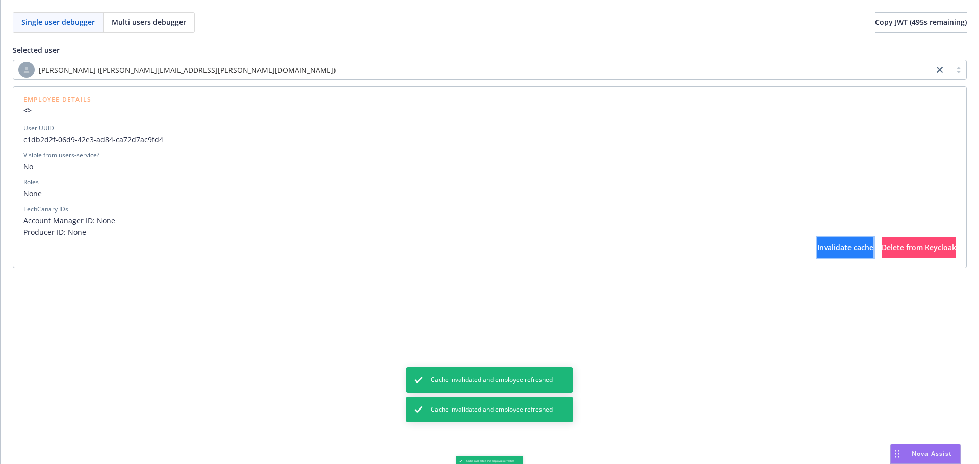
click at [817, 244] on span "Invalidate cache" at bounding box center [845, 248] width 56 height 10
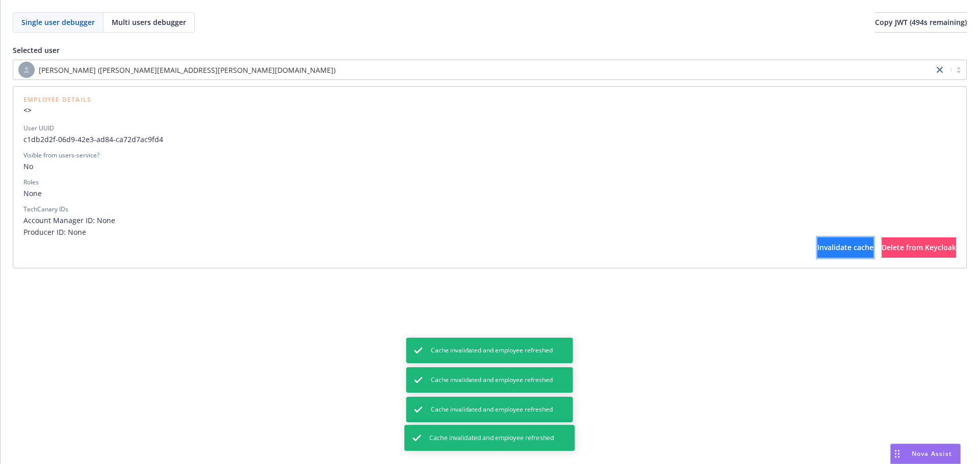
click at [817, 244] on span "Invalidate cache" at bounding box center [845, 248] width 56 height 10
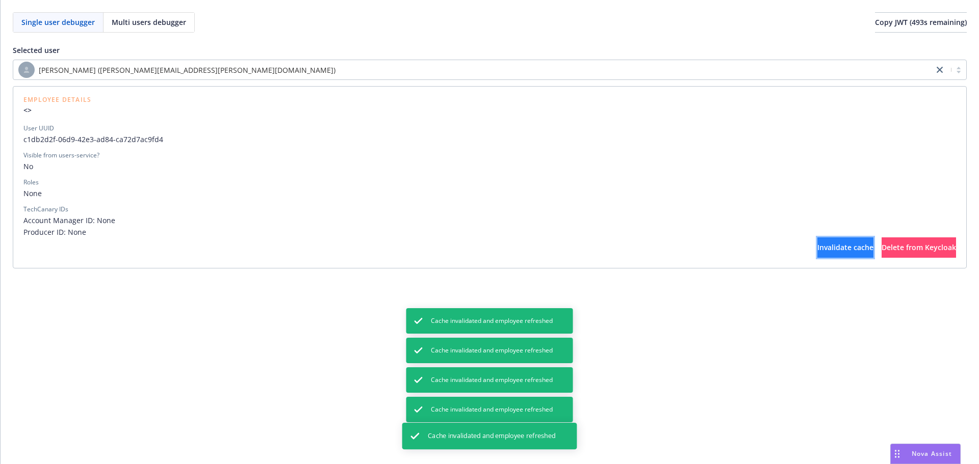
click at [817, 244] on span "Invalidate cache" at bounding box center [845, 248] width 56 height 10
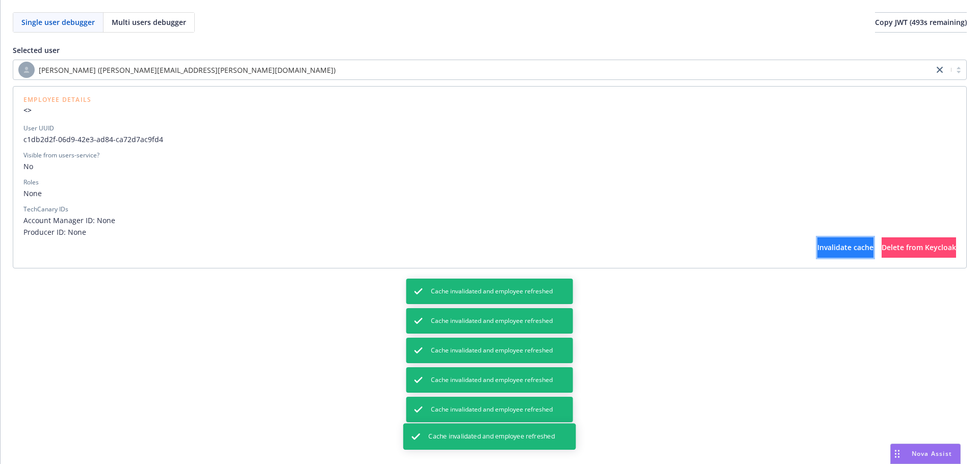
click at [817, 244] on span "Invalidate cache" at bounding box center [845, 248] width 56 height 10
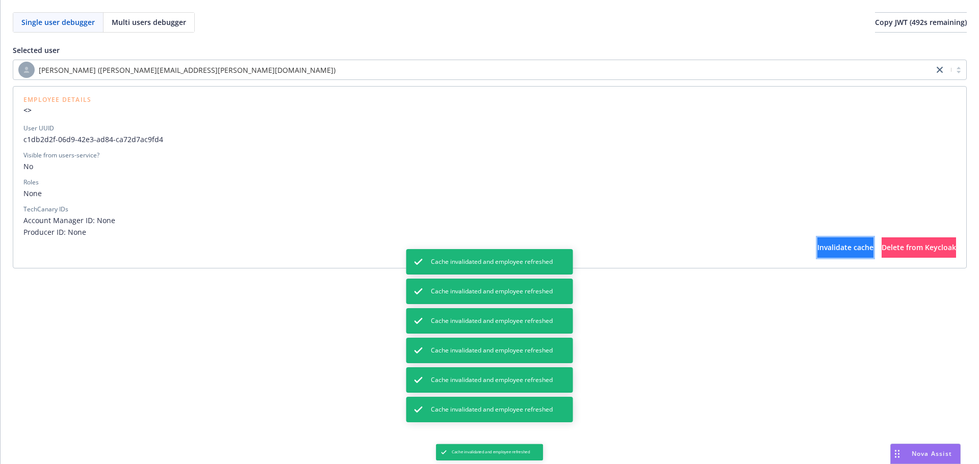
click at [817, 244] on span "Invalidate cache" at bounding box center [845, 248] width 56 height 10
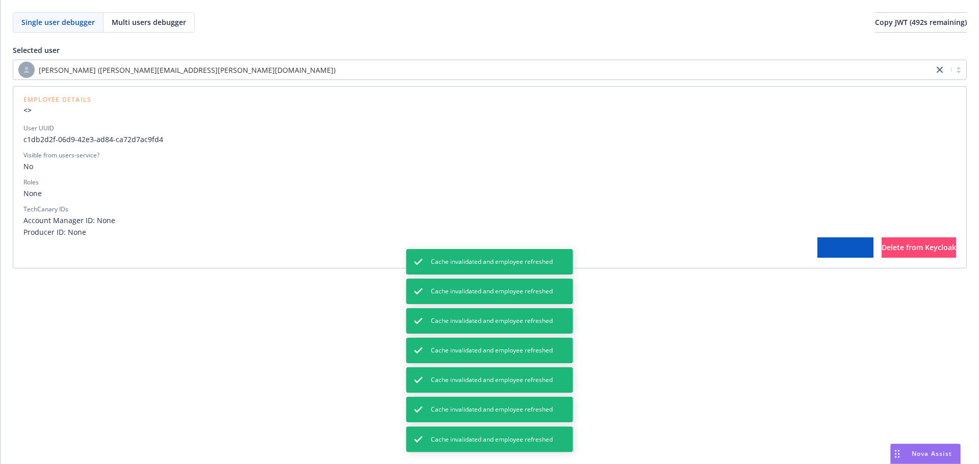
click at [817, 244] on span "Invalidate cache" at bounding box center [845, 248] width 56 height 10
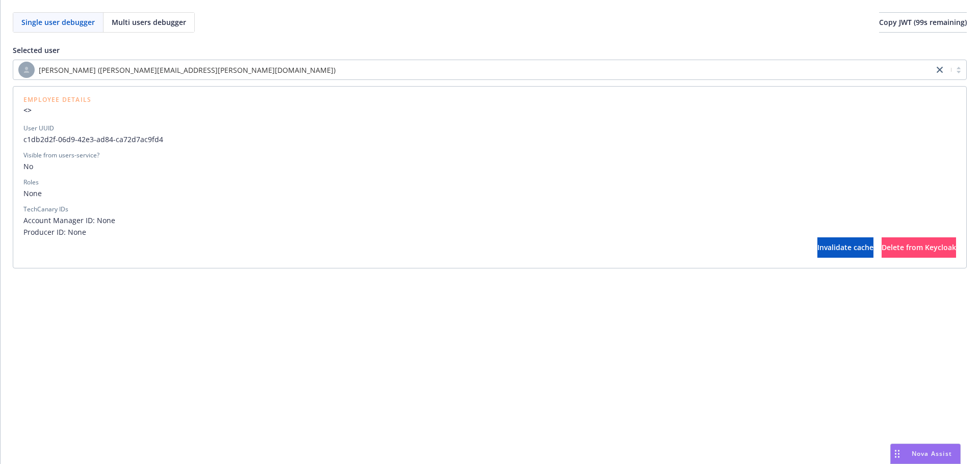
click at [549, 377] on div "Single user debugger Multi users debugger Copy JWT ( 99 s remaining) Selected u…" at bounding box center [490, 232] width 978 height 464
